Goal: Task Accomplishment & Management: Use online tool/utility

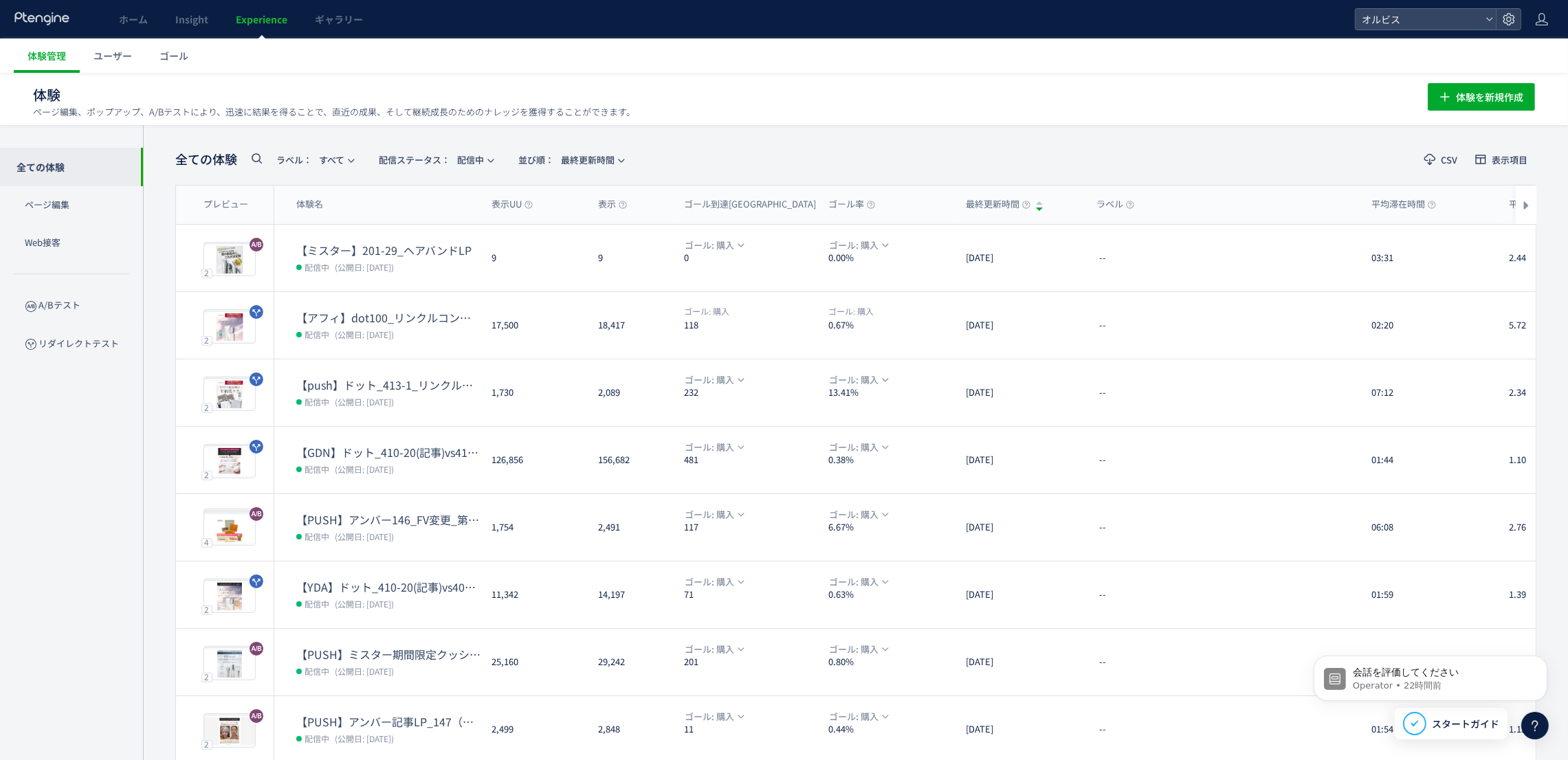
click at [264, 161] on icon at bounding box center [256, 158] width 16 height 16
type input "****"
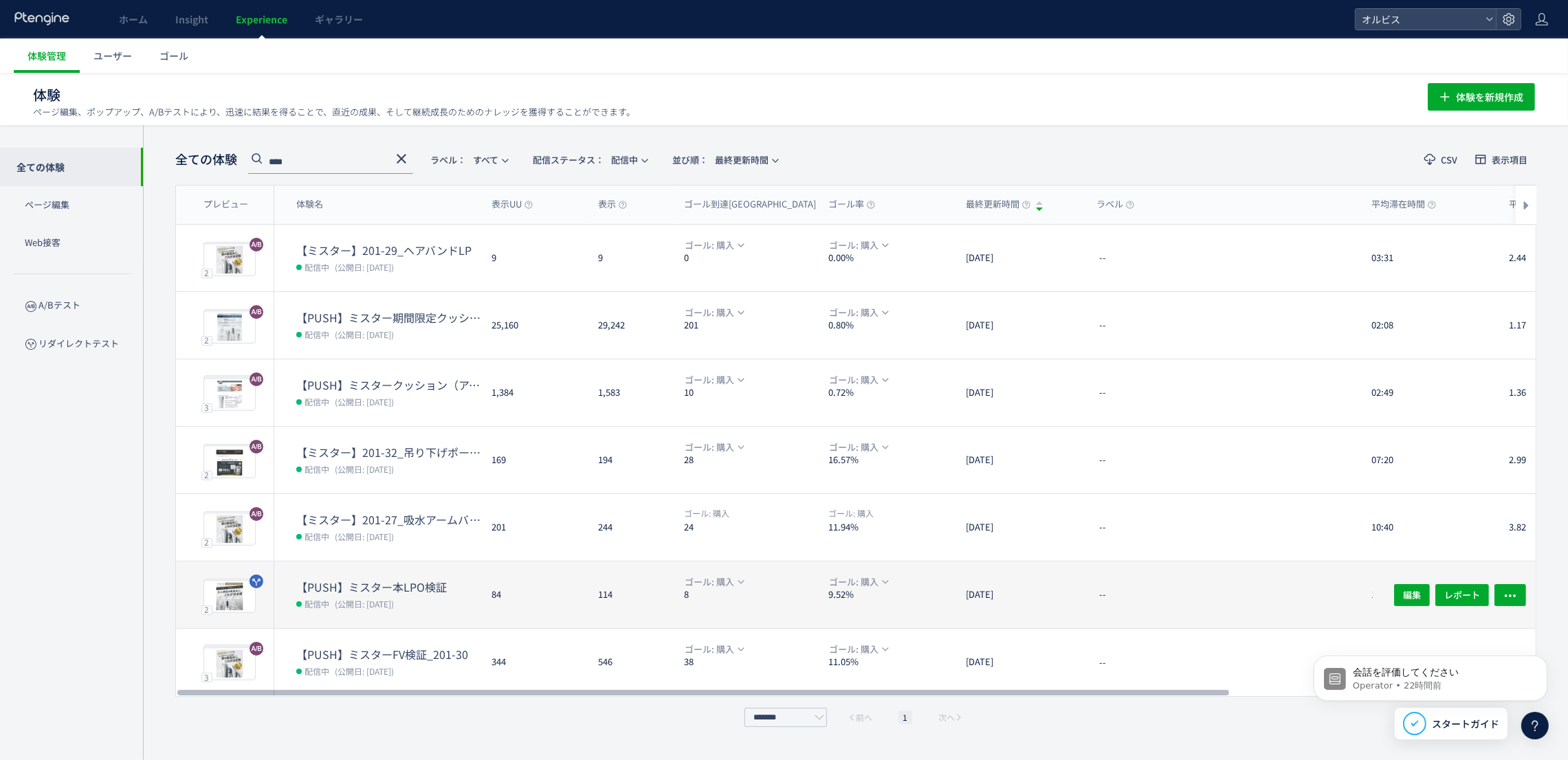
click at [484, 615] on div "84" at bounding box center [533, 595] width 107 height 67
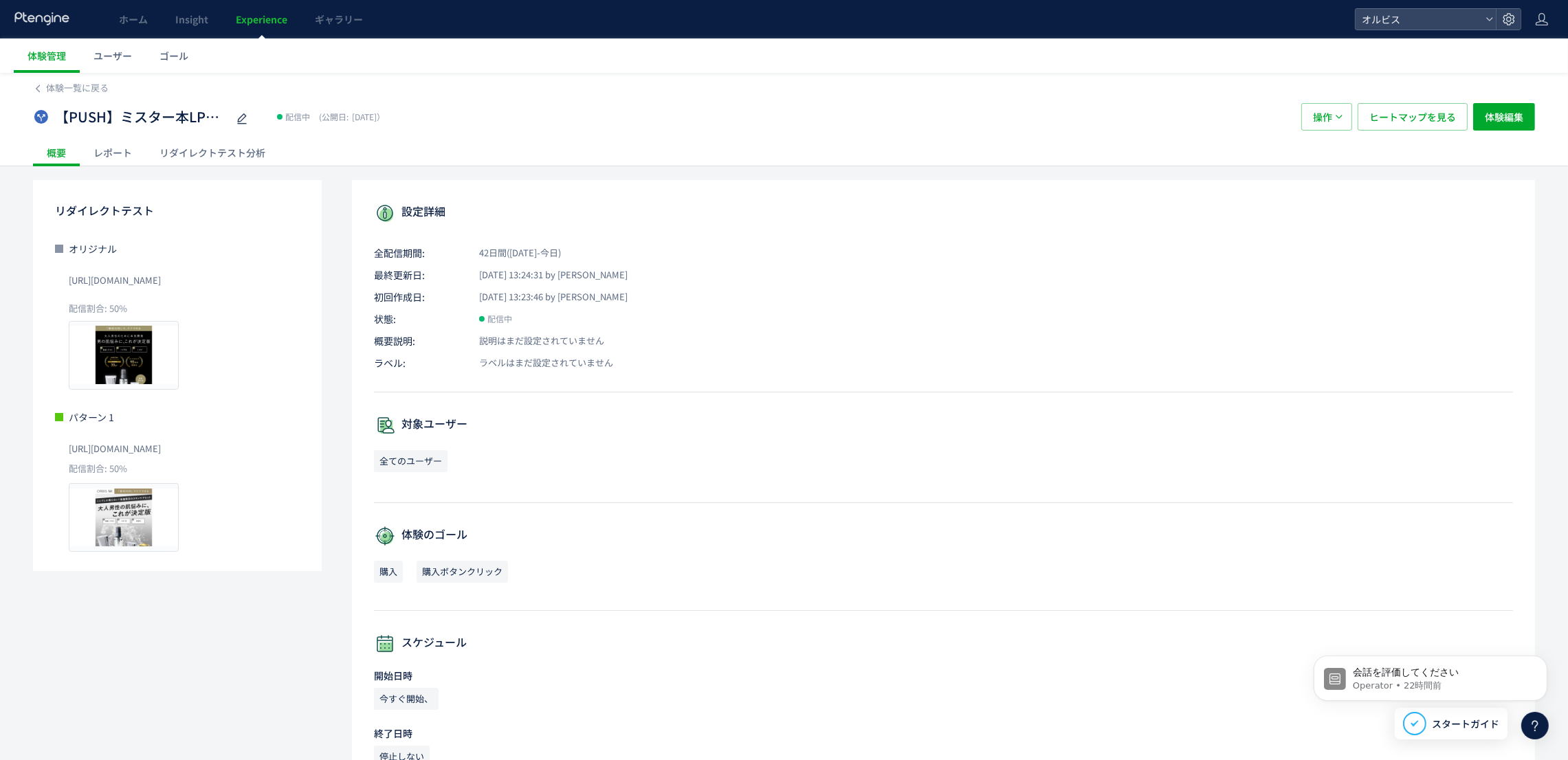
click at [259, 18] on span "Experience" at bounding box center [261, 19] width 51 height 14
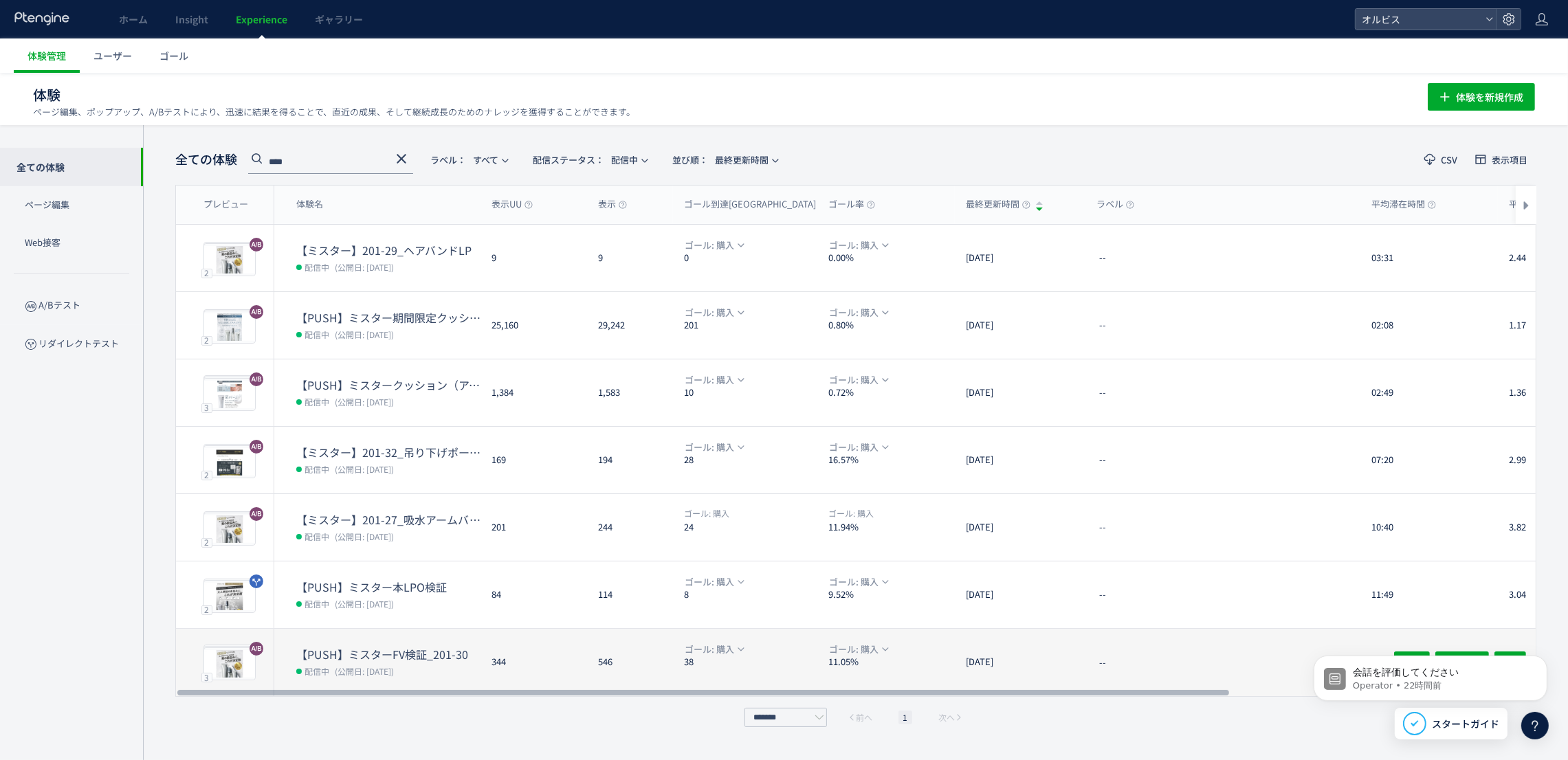
click at [524, 664] on div "344" at bounding box center [533, 663] width 107 height 68
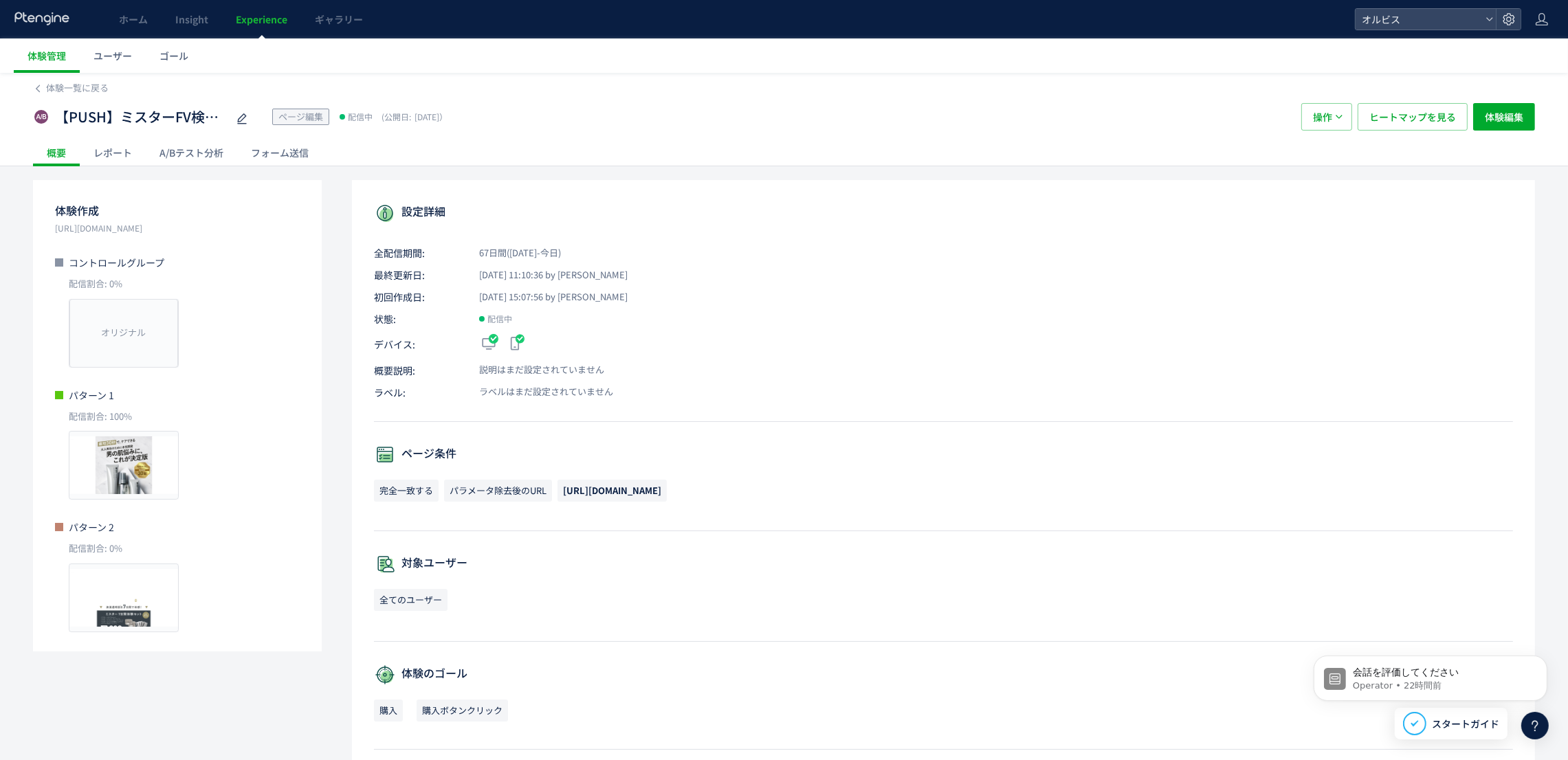
click at [258, 21] on span "Experience" at bounding box center [261, 19] width 51 height 14
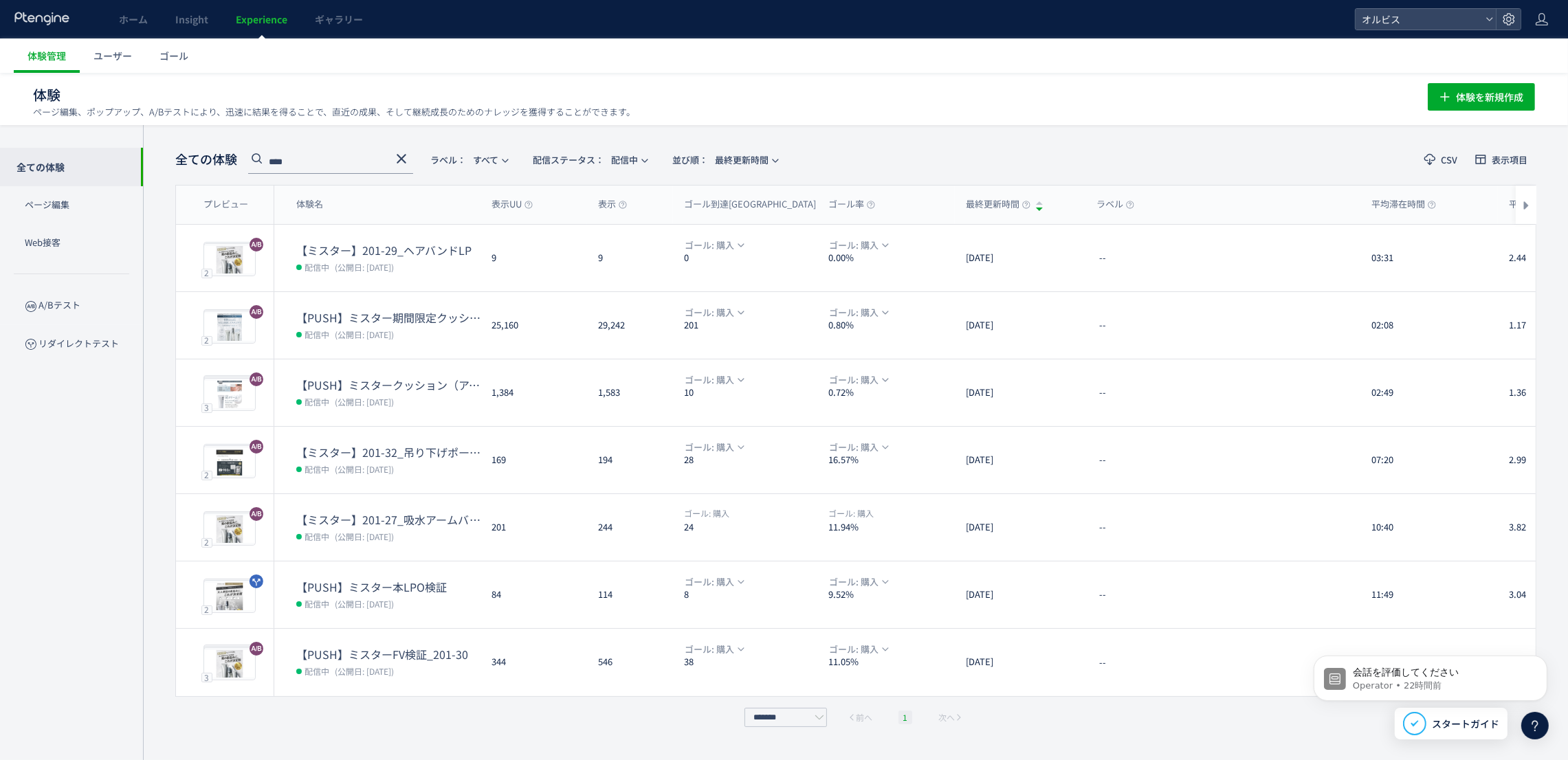
click at [908, 719] on li "1" at bounding box center [905, 717] width 14 height 14
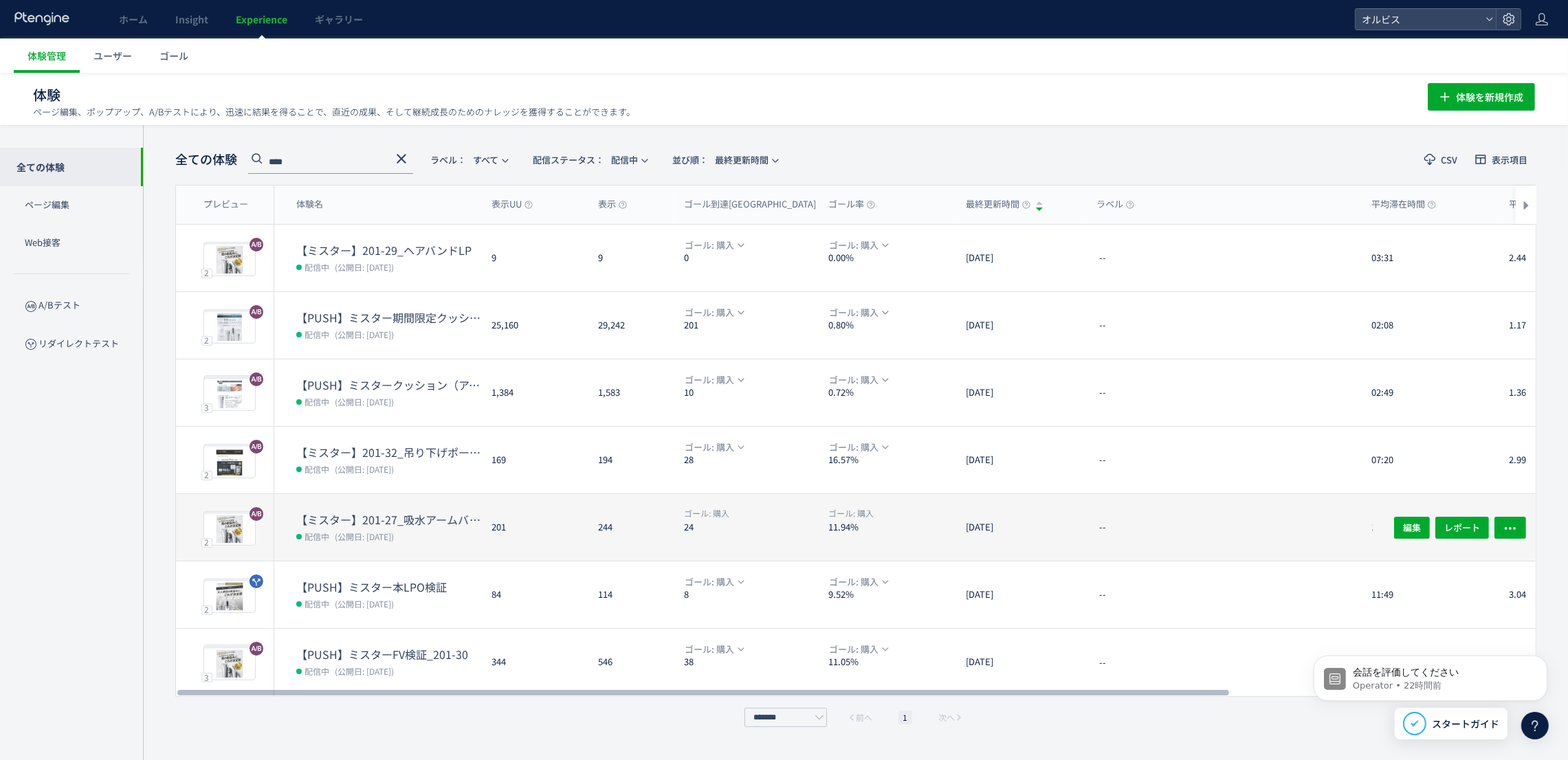
click at [522, 516] on div "201" at bounding box center [533, 528] width 107 height 67
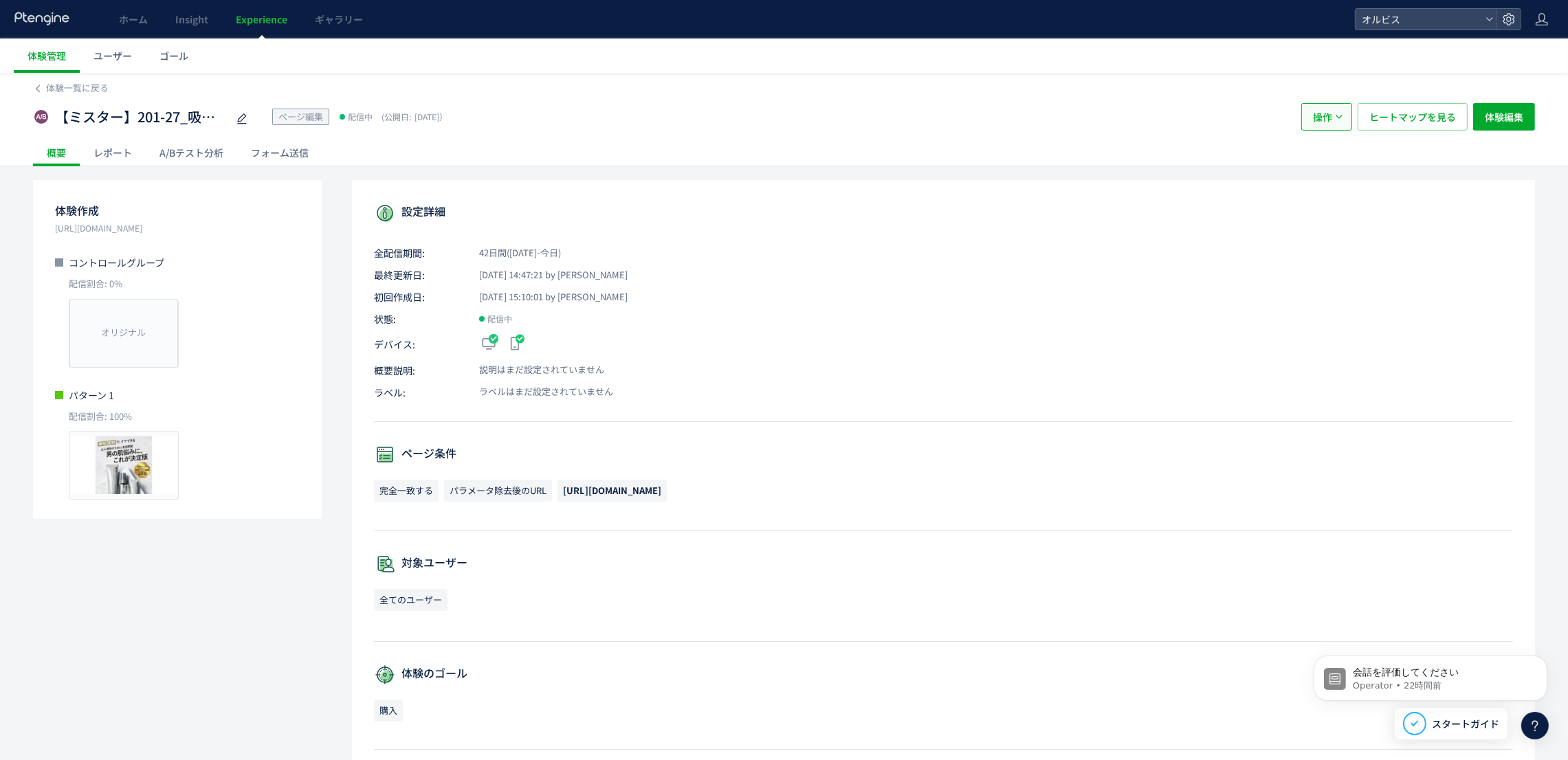
click at [1327, 127] on span "操作" at bounding box center [1322, 116] width 19 height 27
click at [1328, 162] on li "停止" at bounding box center [1326, 158] width 47 height 24
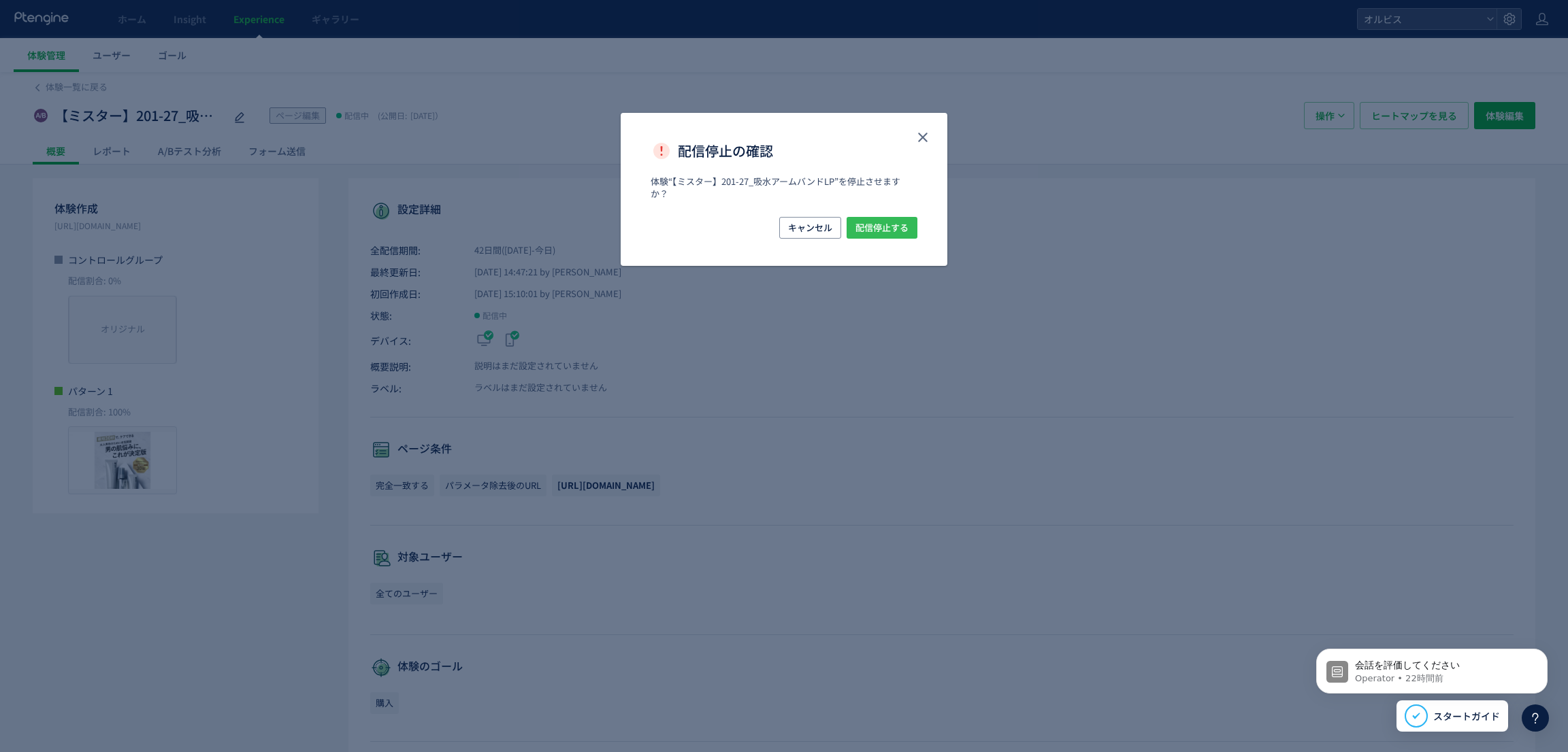
click at [901, 230] on span "配信停止する" at bounding box center [881, 228] width 53 height 21
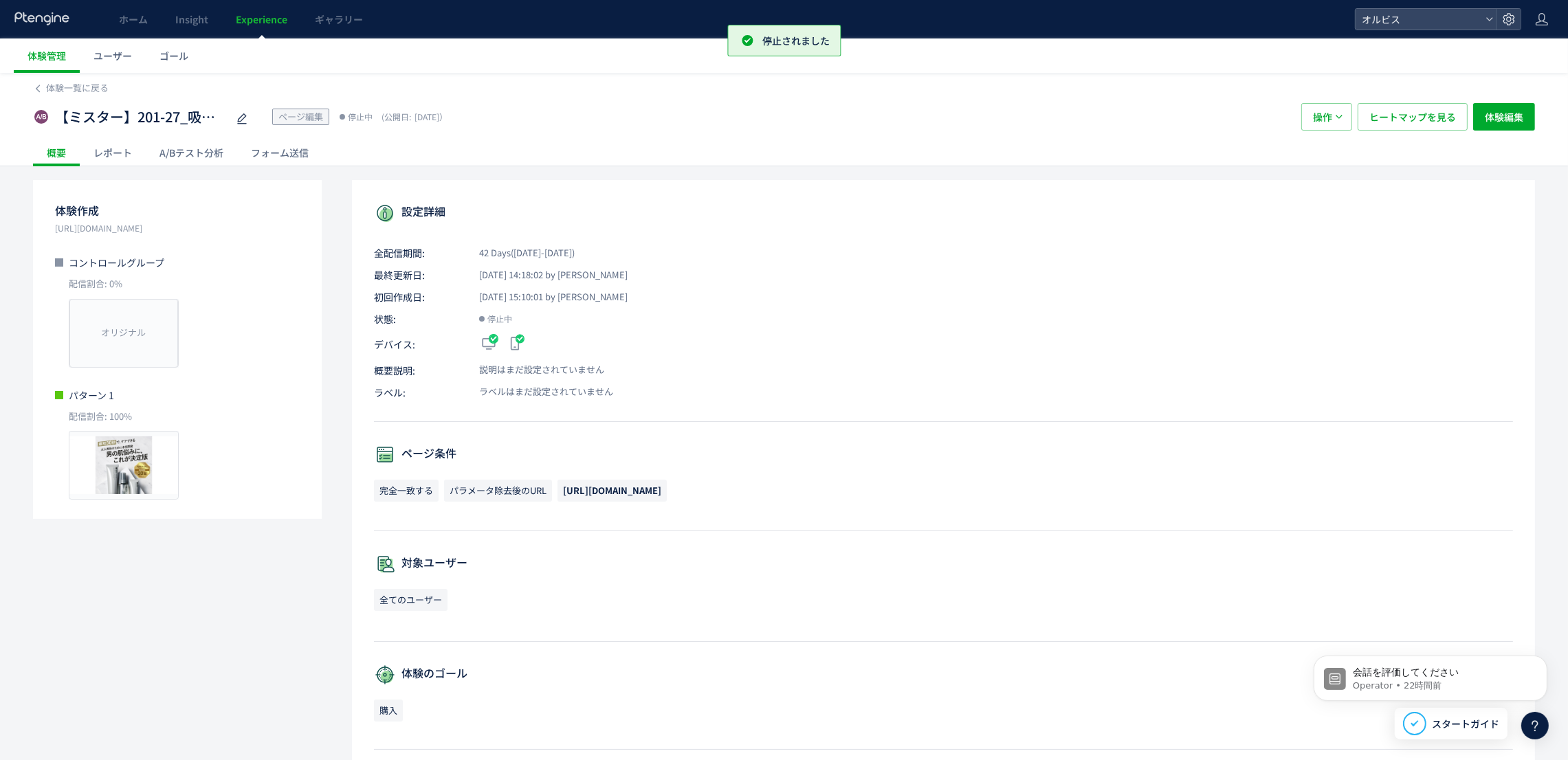
click at [266, 14] on span "Experience" at bounding box center [261, 19] width 51 height 14
